Goal: Task Accomplishment & Management: Check status

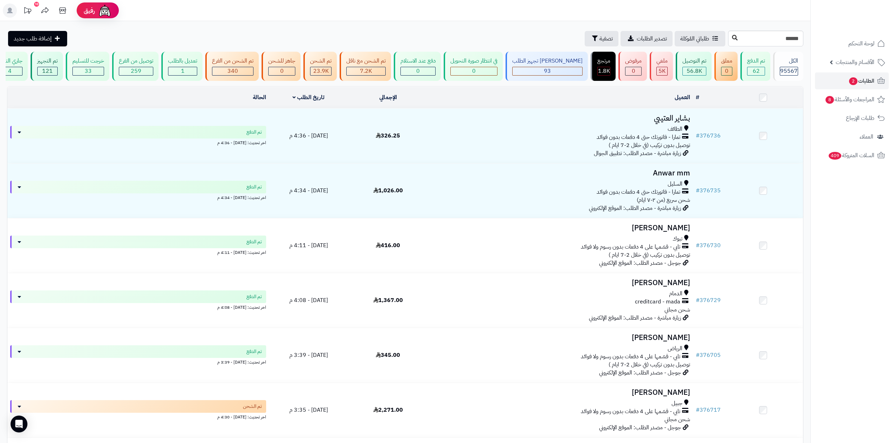
type input "******"
click at [732, 38] on icon at bounding box center [735, 38] width 6 height 6
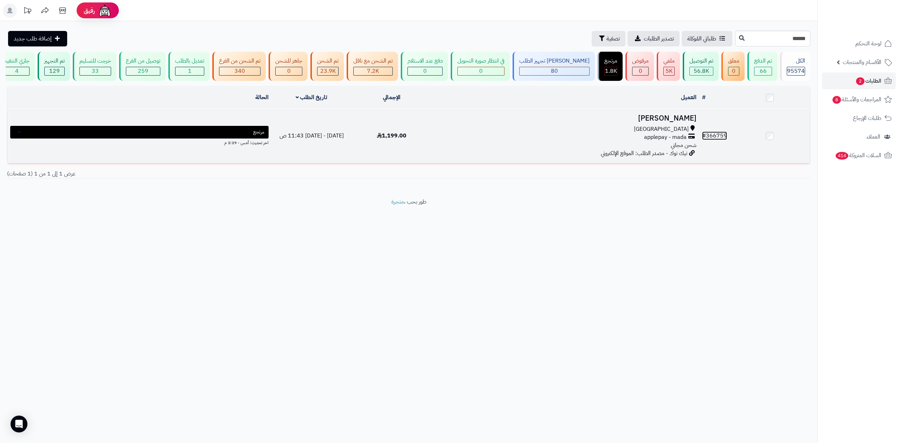
click at [708, 134] on link "# 366759" at bounding box center [714, 135] width 25 height 8
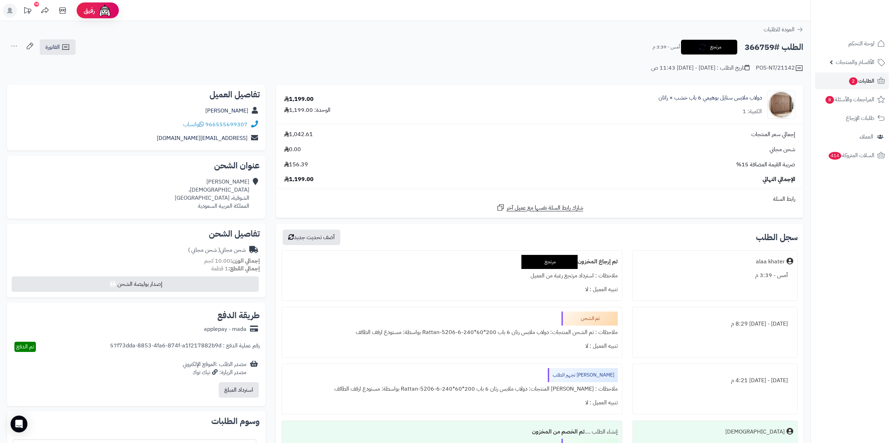
click at [764, 47] on h2 "الطلب #366759" at bounding box center [773, 47] width 59 height 14
copy h2 "366759"
click at [845, 82] on link "الطلبات 2" at bounding box center [852, 80] width 74 height 17
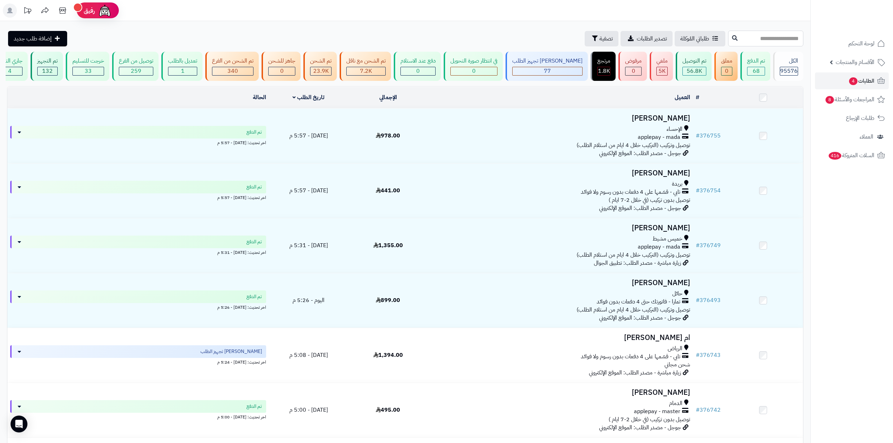
click at [745, 41] on input "text" at bounding box center [765, 39] width 75 height 16
type input "******"
click at [732, 39] on icon at bounding box center [735, 38] width 6 height 6
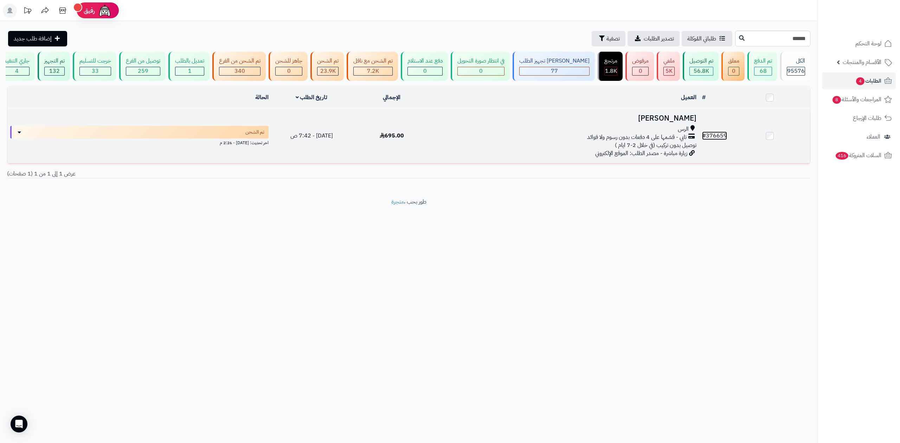
click at [713, 137] on link "# 376659" at bounding box center [714, 135] width 25 height 8
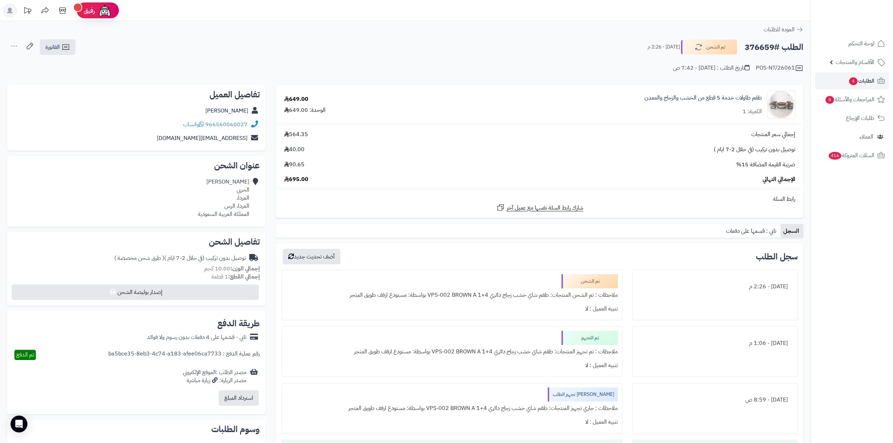
click at [760, 48] on h2 "الطلب #376659" at bounding box center [773, 47] width 59 height 14
copy h2 "376659"
